Goal: Find specific page/section: Find specific page/section

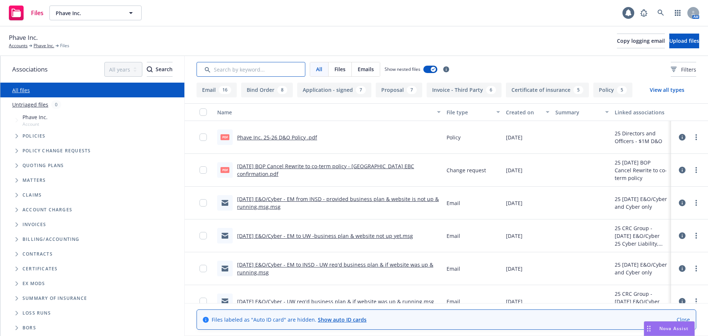
click at [233, 67] on input "Search by keyword..." at bounding box center [251, 69] width 109 height 15
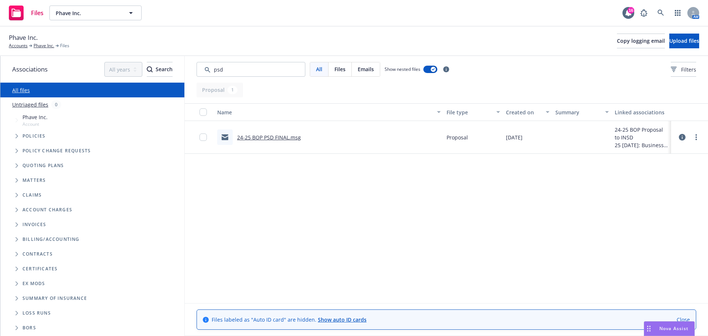
click at [275, 136] on link "24-25 BOP PSD FINAL.msg" at bounding box center [269, 137] width 64 height 7
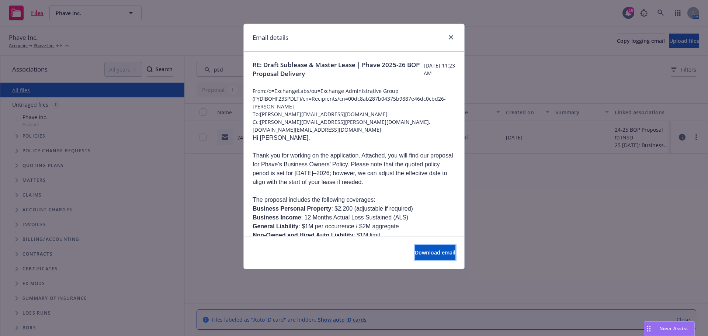
drag, startPoint x: 423, startPoint y: 251, endPoint x: 377, endPoint y: 229, distance: 50.5
click at [423, 251] on span "Download email" at bounding box center [435, 252] width 41 height 7
click at [450, 35] on icon "close" at bounding box center [451, 37] width 4 height 4
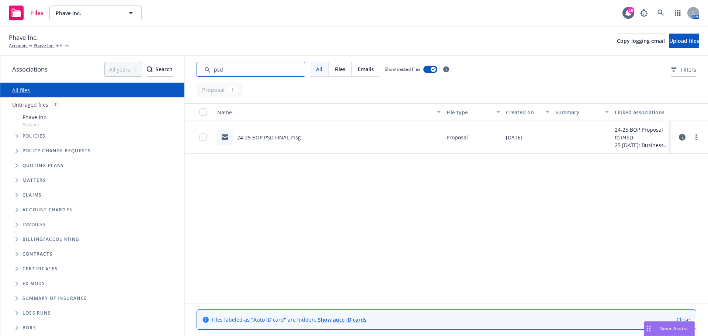
drag, startPoint x: 243, startPoint y: 70, endPoint x: 177, endPoint y: 70, distance: 66.4
click at [177, 70] on div "Associations All years 2027 2026 2025 2024 2023 2022 2021 2020 2019 2018 2017 2…" at bounding box center [354, 196] width 708 height 280
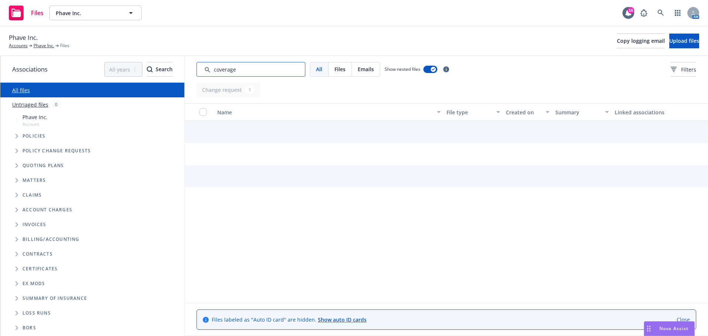
type input "coverage"
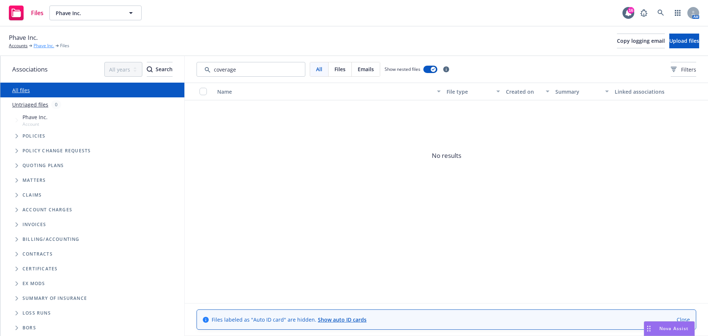
click at [48, 45] on link "Phave Inc." at bounding box center [44, 45] width 21 height 7
